Goal: Share content

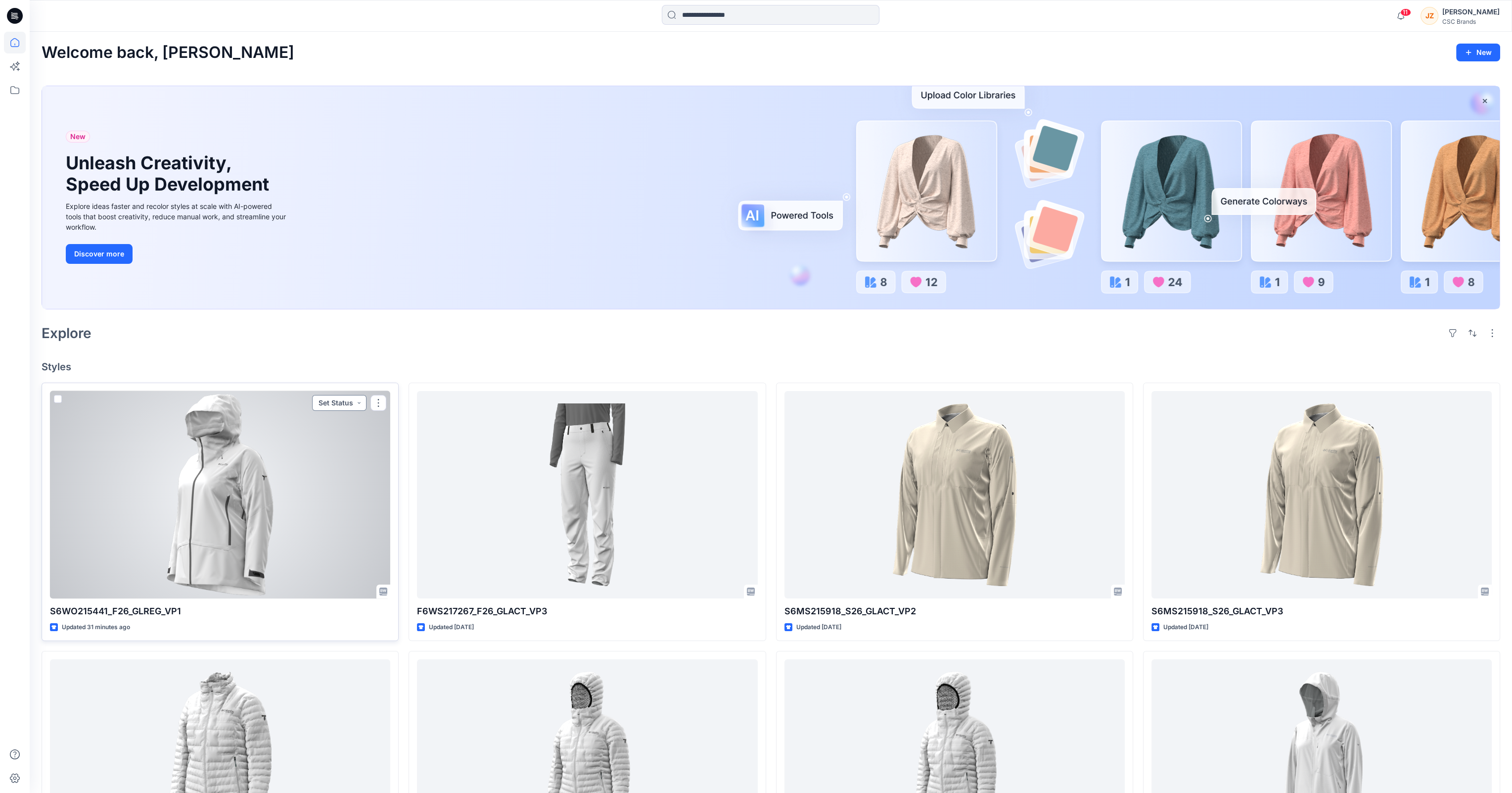
click at [360, 404] on button "Set Status" at bounding box center [339, 403] width 54 height 16
click at [329, 447] on p "Virtual Proto 1" at bounding box center [320, 449] width 45 height 13
click at [378, 404] on button "button" at bounding box center [378, 403] width 16 height 16
click at [403, 463] on p "Duplicate to..." at bounding box center [413, 462] width 45 height 10
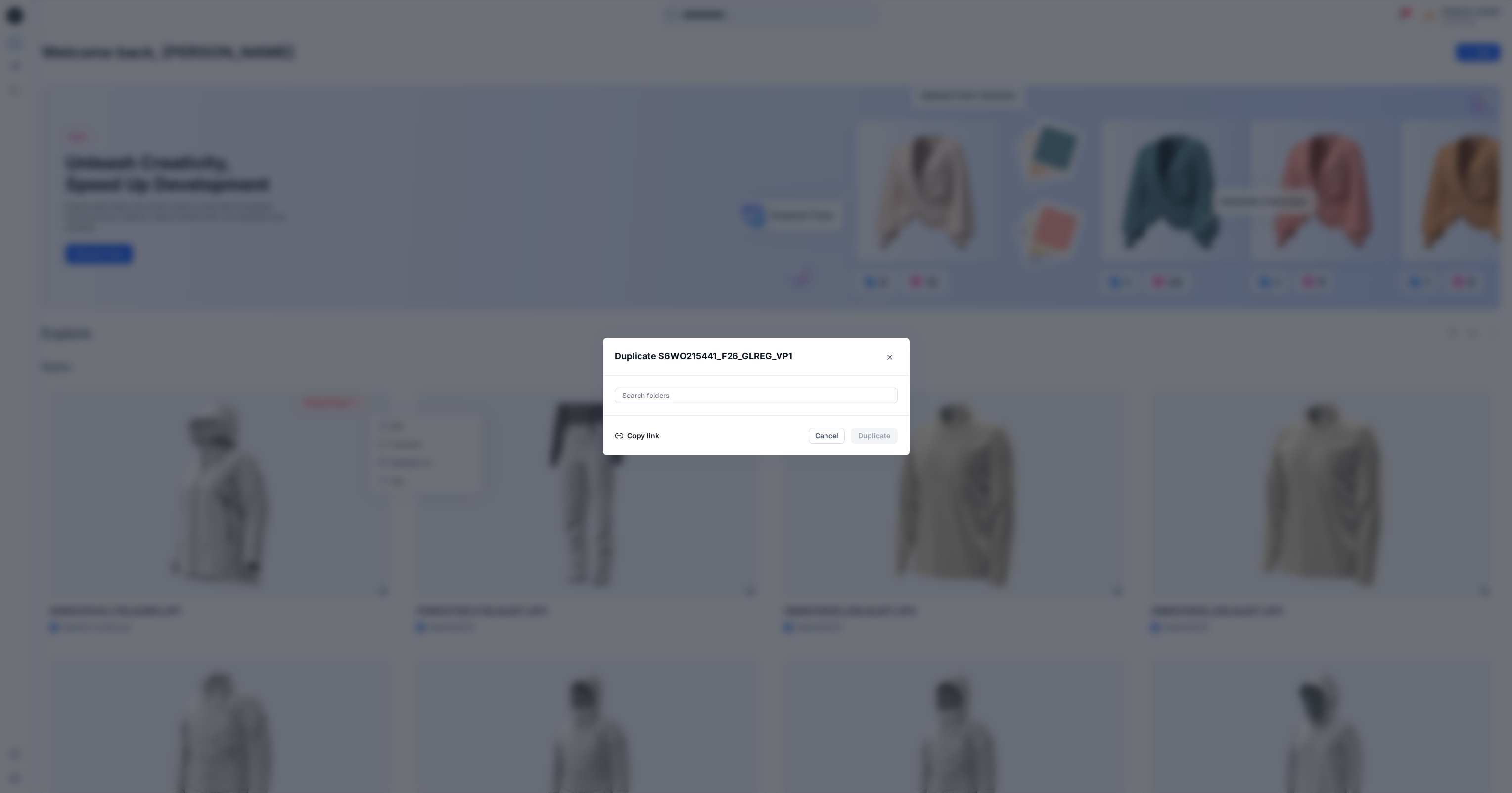
click at [647, 439] on button "Copy link" at bounding box center [637, 435] width 45 height 12
click at [893, 353] on icon "Close" at bounding box center [890, 353] width 5 height 5
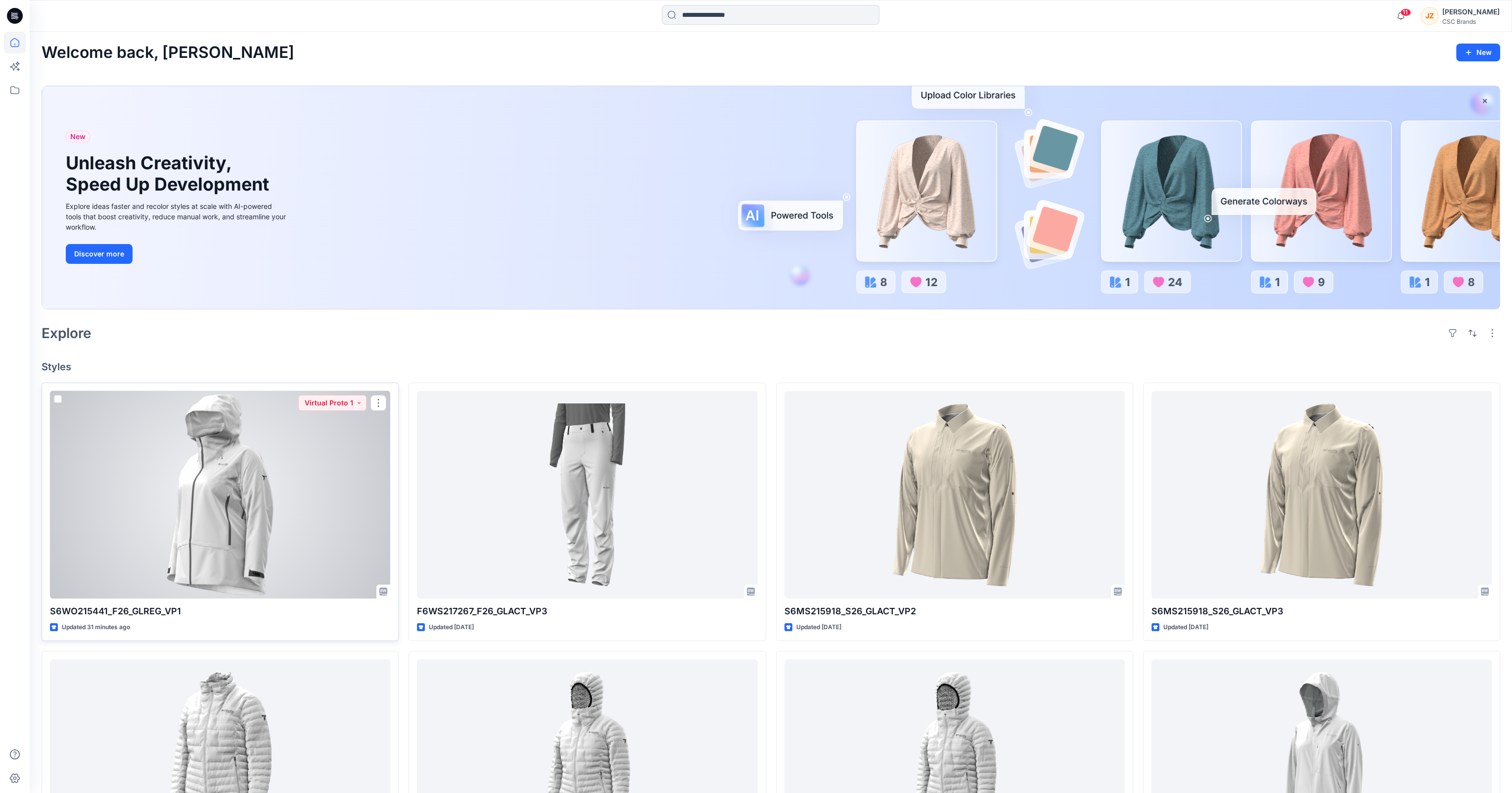
click at [214, 480] on div at bounding box center [220, 495] width 340 height 208
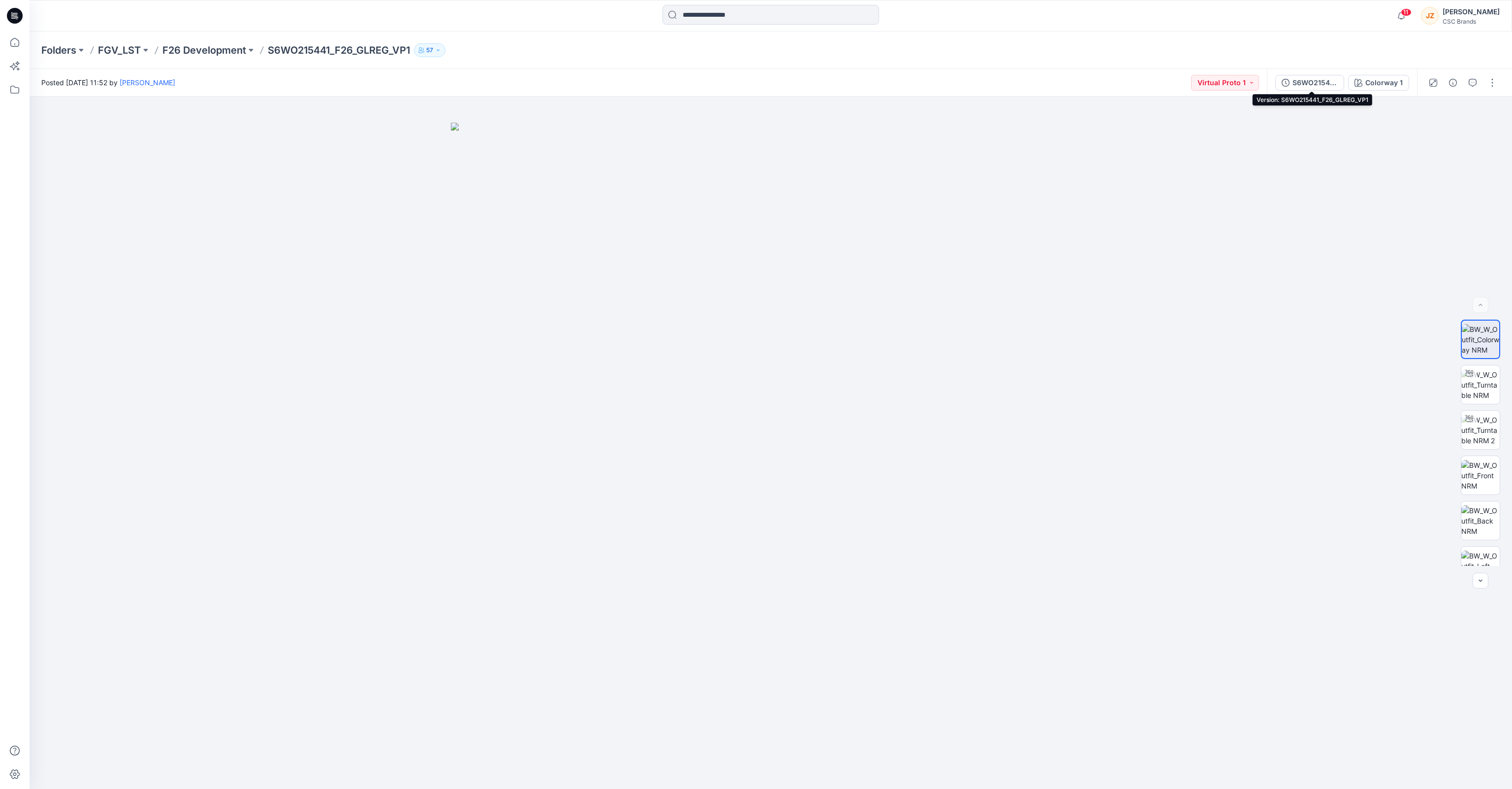
click at [1317, 82] on div "S6WO215441_F26_GLREG_VP1" at bounding box center [1315, 82] width 45 height 11
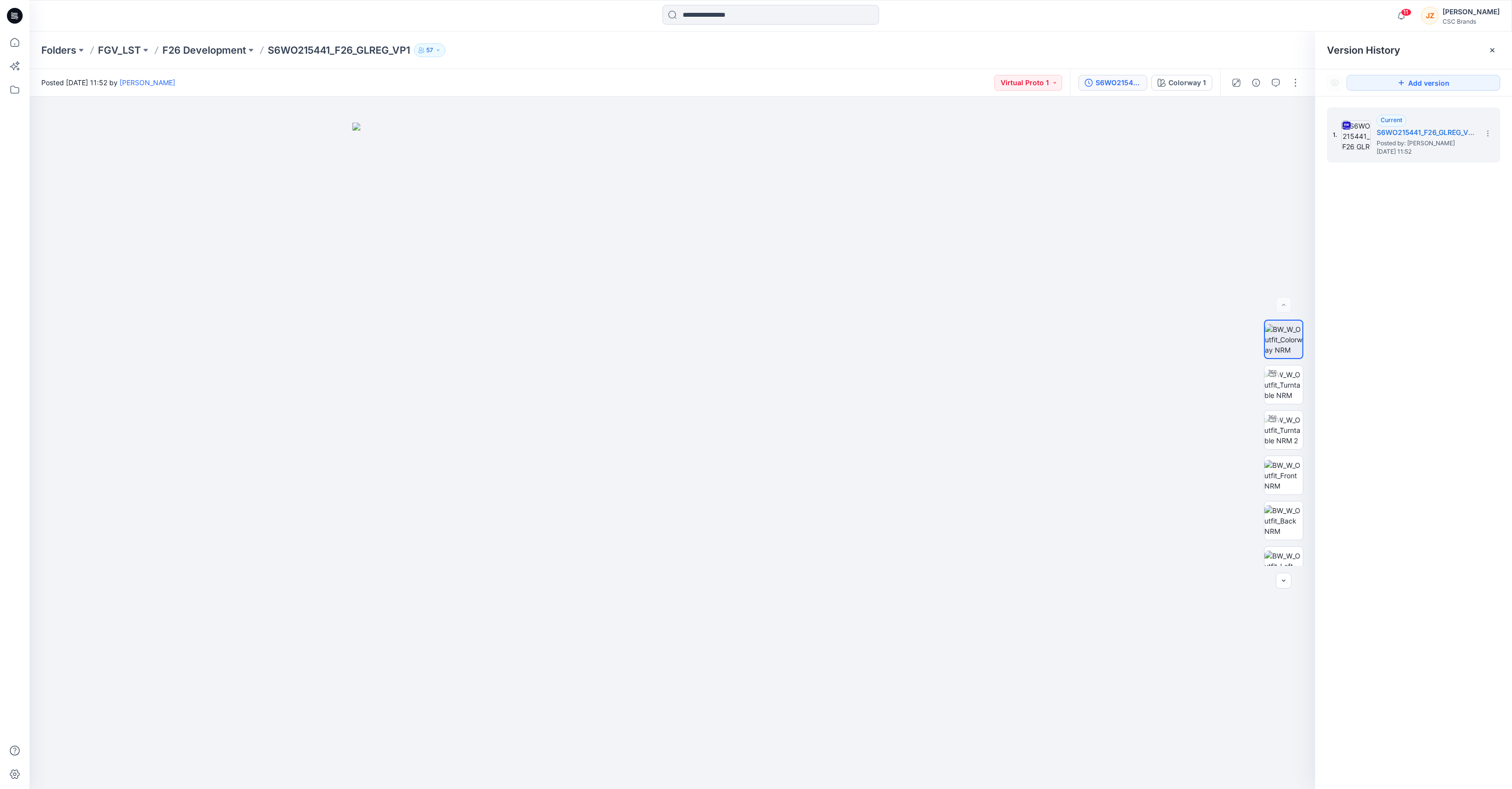
click at [1402, 230] on div "1. Current S6WO215441_F26_GLREG_VP1 Posted by: [PERSON_NAME] [DATE] 11:52" at bounding box center [1414, 450] width 197 height 707
click at [1485, 136] on icon at bounding box center [1488, 133] width 8 height 8
click at [1415, 315] on div "1. Current S6WO215441_F26_GLREG_VP1 Posted by: [PERSON_NAME] [DATE] 11:52" at bounding box center [1414, 450] width 197 height 707
click at [1423, 254] on div "1. Current S6WO215441_F26_GLREG_VP1 Posted by: [PERSON_NAME] [DATE] 11:52" at bounding box center [1414, 450] width 197 height 707
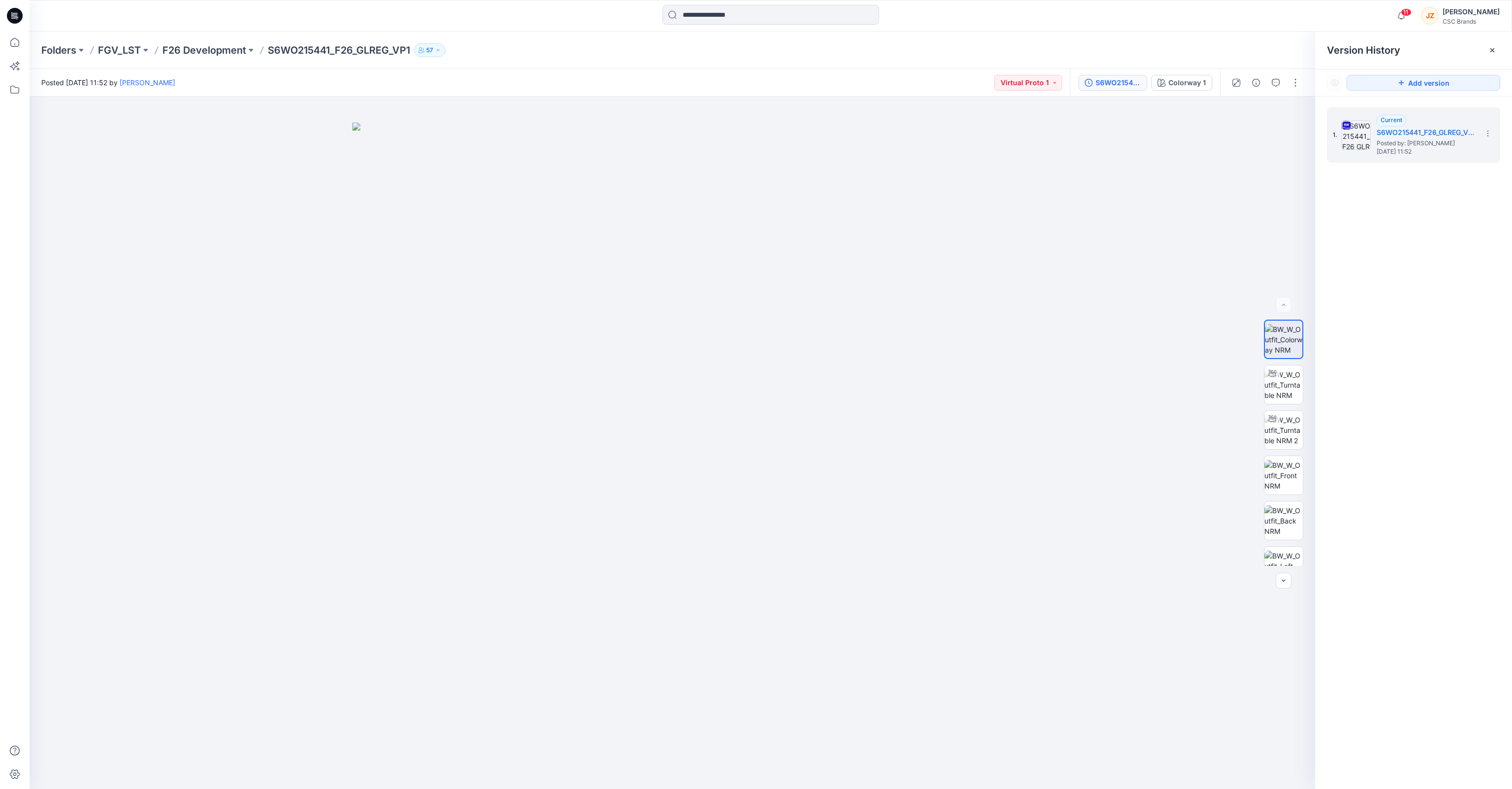
click at [1423, 254] on div "1. Current S6WO215441_F26_GLREG_VP1 Posted by: [PERSON_NAME] [DATE] 11:52" at bounding box center [1414, 450] width 197 height 707
